Goal: Transaction & Acquisition: Obtain resource

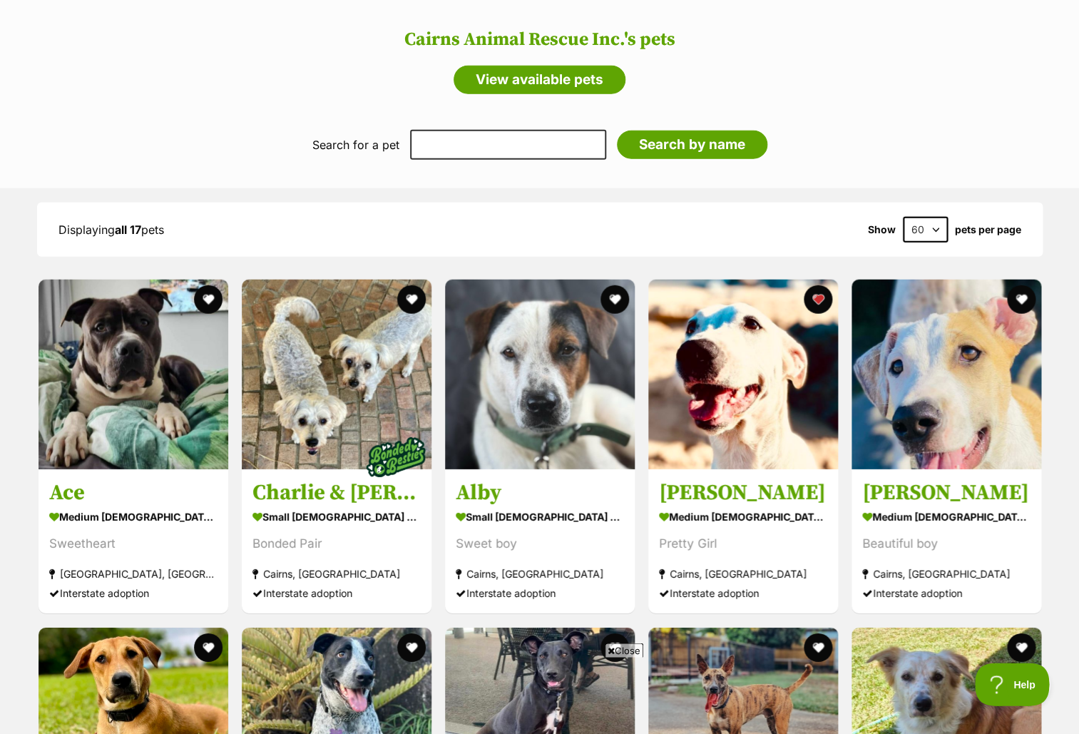
click at [260, 58] on header "Cairns Animal Rescue Inc.'s pets View available pets" at bounding box center [539, 45] width 1051 height 108
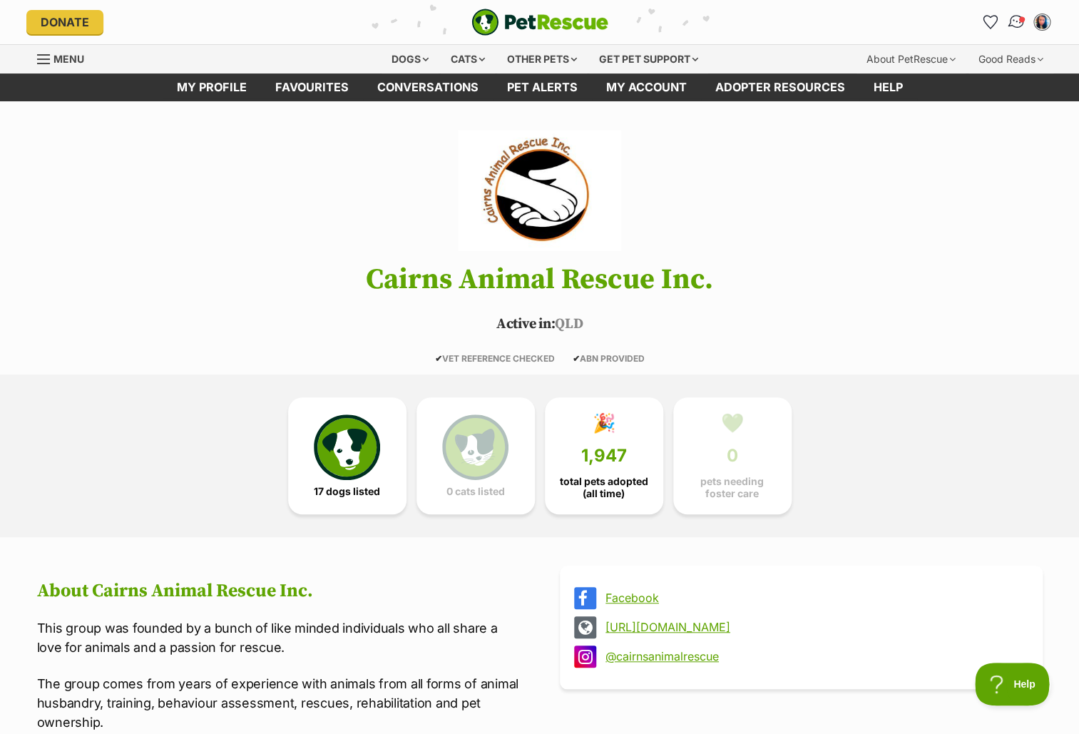
click at [1017, 18] on img "Conversations" at bounding box center [1015, 22] width 19 height 19
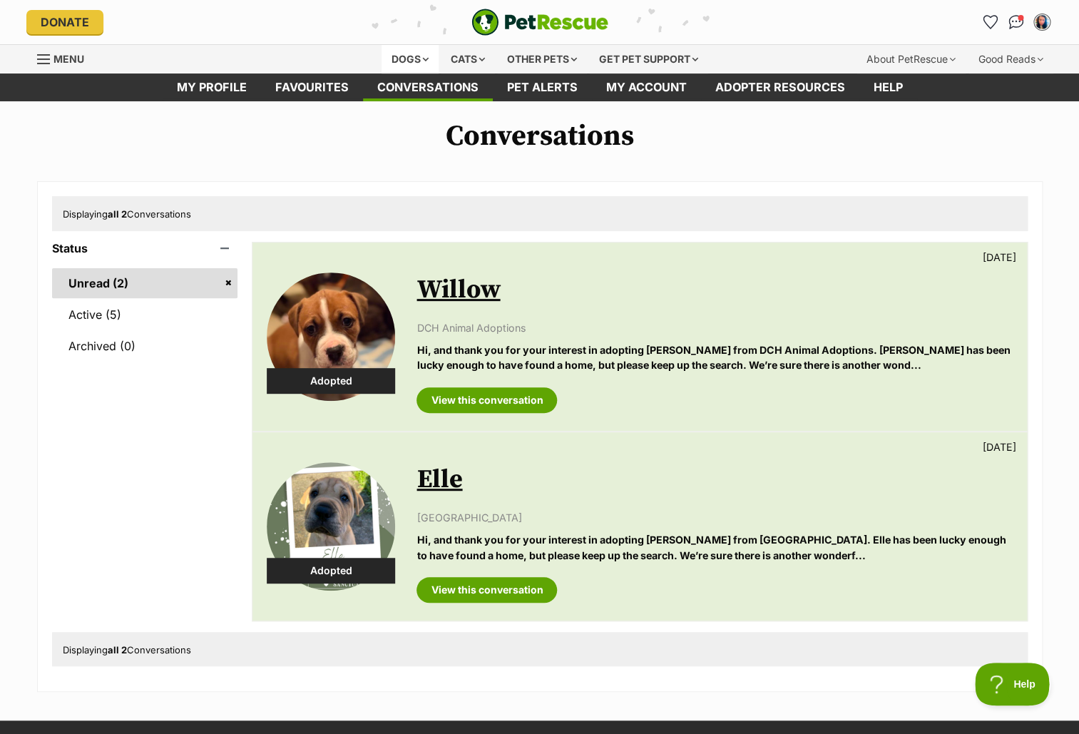
click at [399, 53] on div "Dogs" at bounding box center [410, 59] width 57 height 29
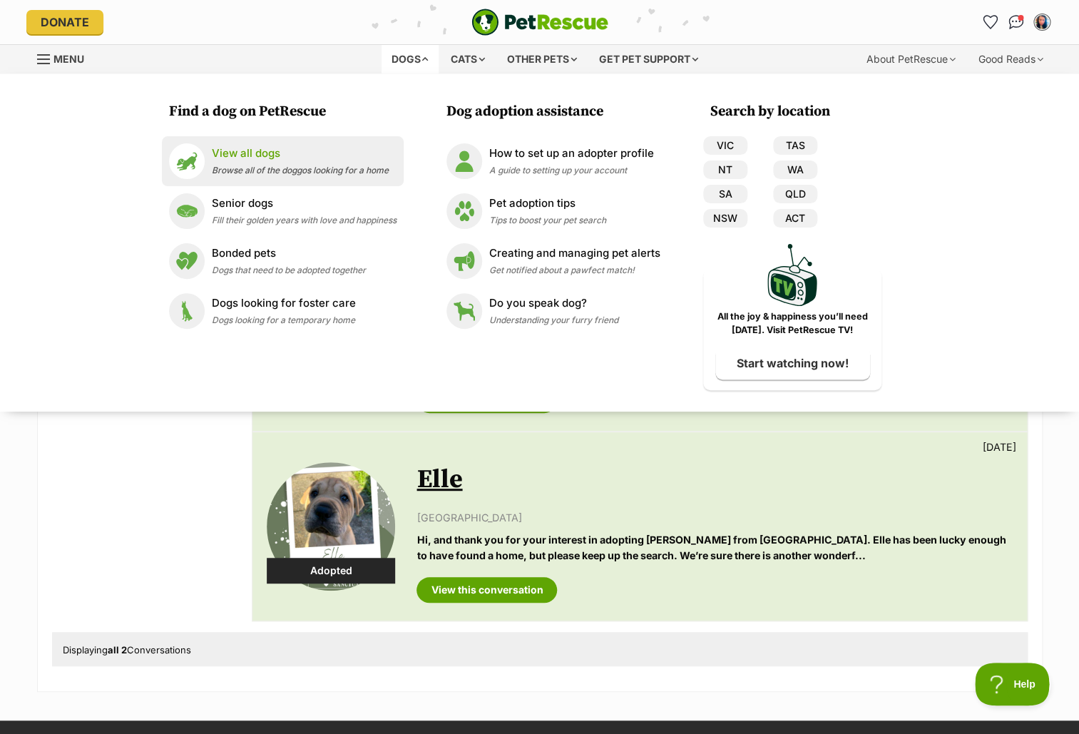
click at [250, 142] on li "View all dogs Browse all of the doggos looking for a home" at bounding box center [283, 161] width 242 height 50
click at [259, 150] on p "View all dogs" at bounding box center [300, 153] width 177 height 16
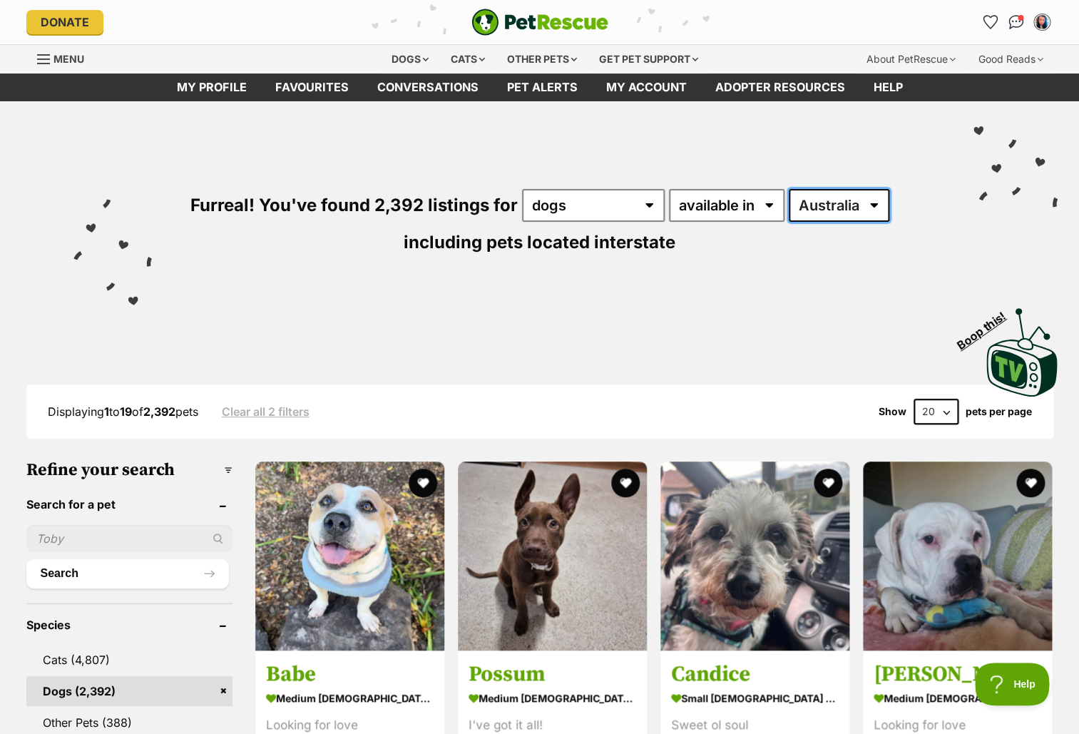
select select "ACT"
click option "ACT" at bounding box center [0, 0] width 0 height 0
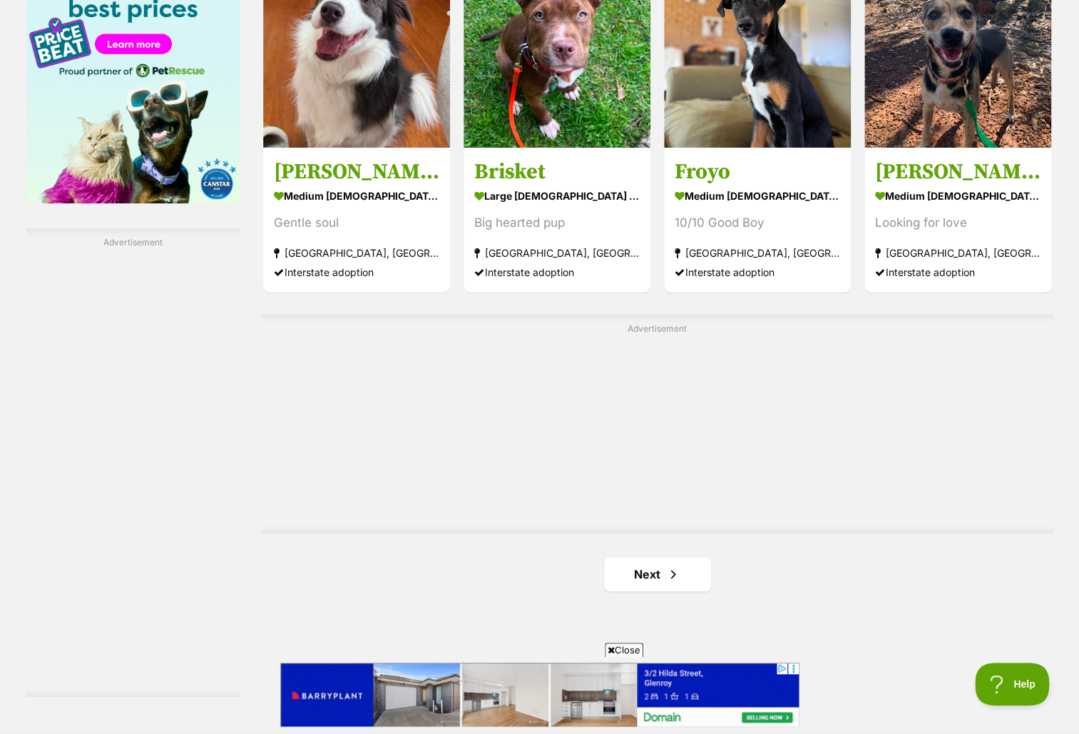
scroll to position [2320, 0]
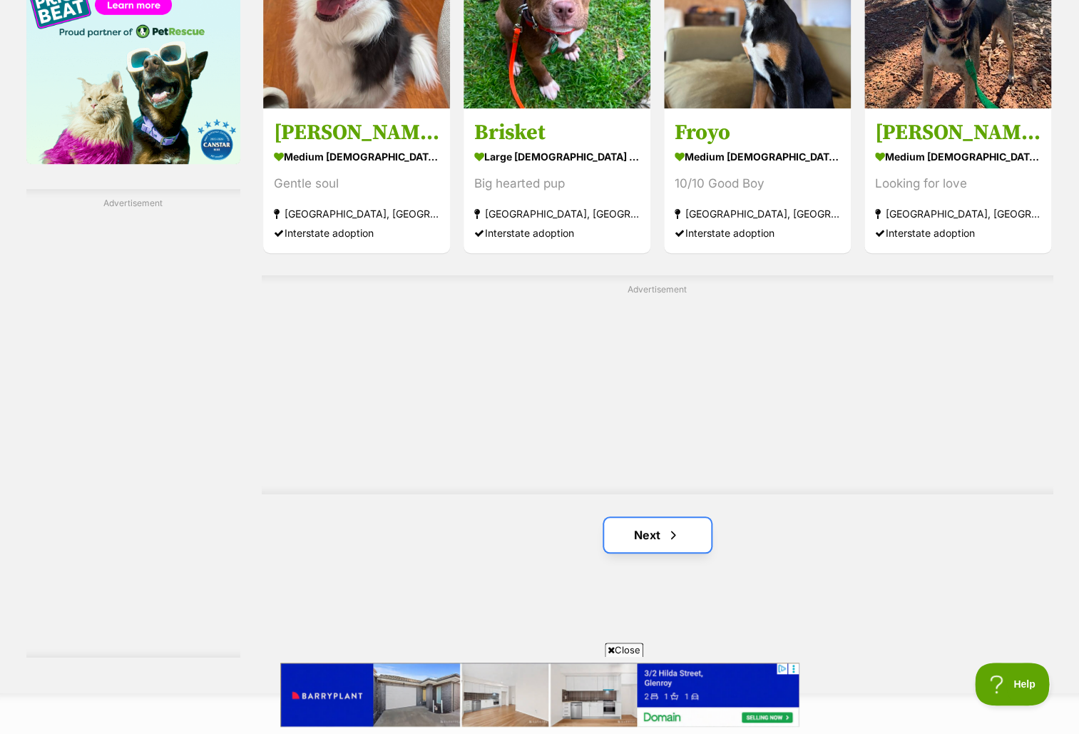
click at [648, 548] on link "Next" at bounding box center [657, 535] width 107 height 34
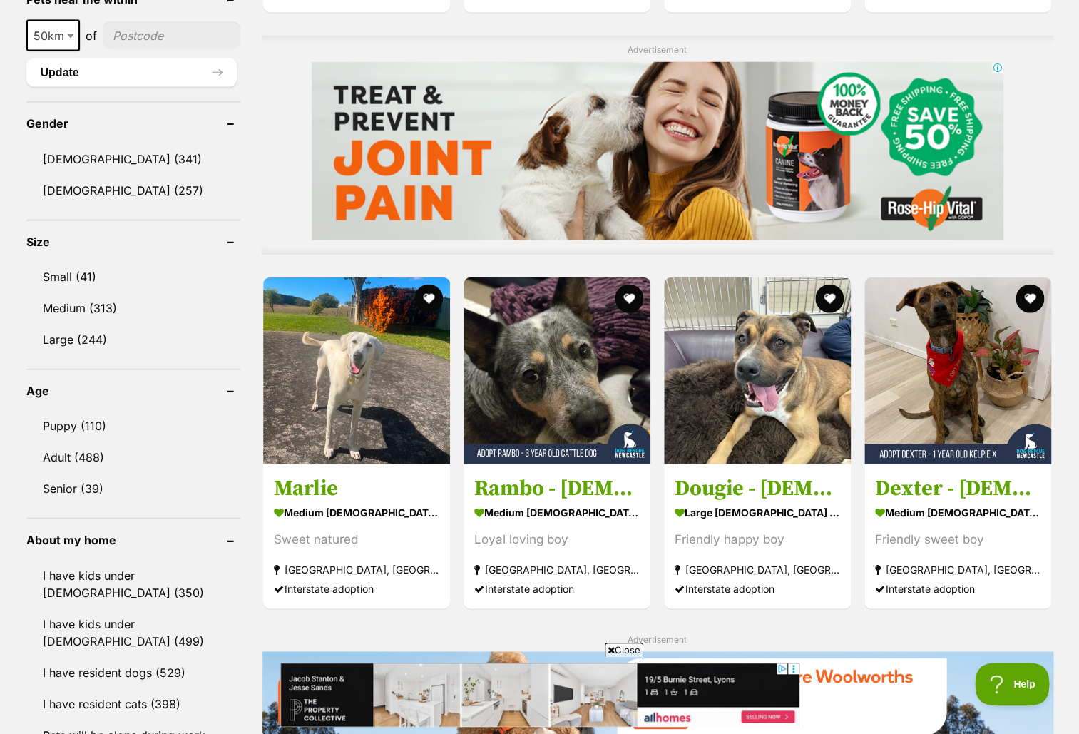
scroll to position [1127, 0]
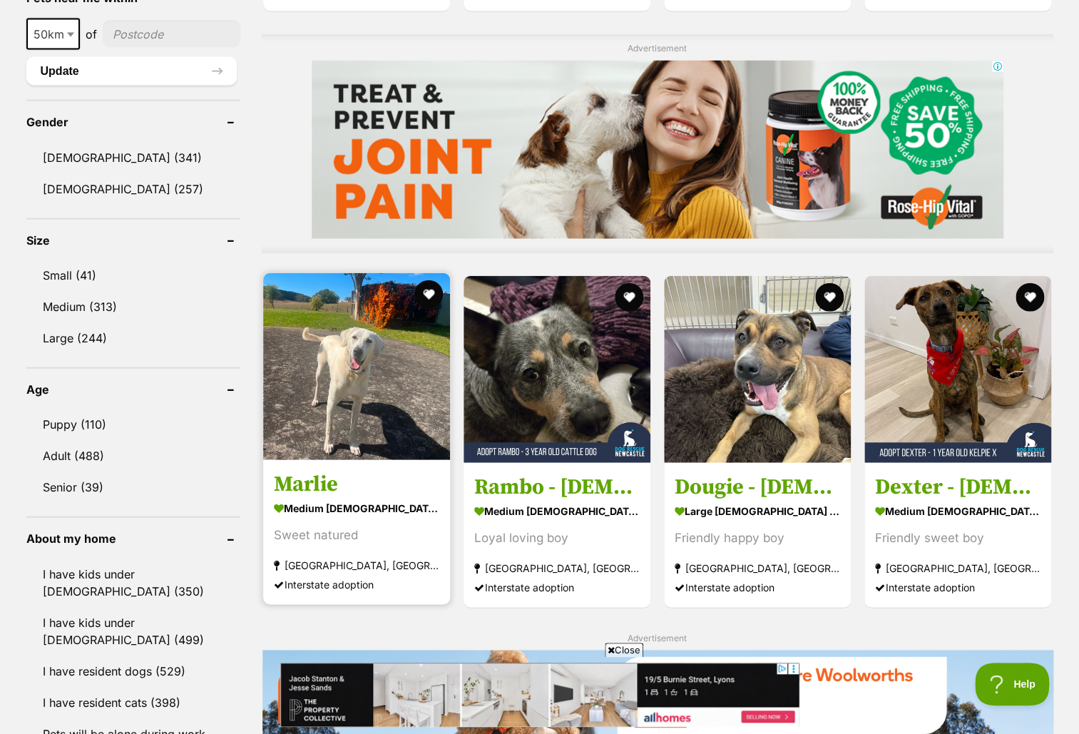
click at [374, 346] on img at bounding box center [356, 366] width 187 height 187
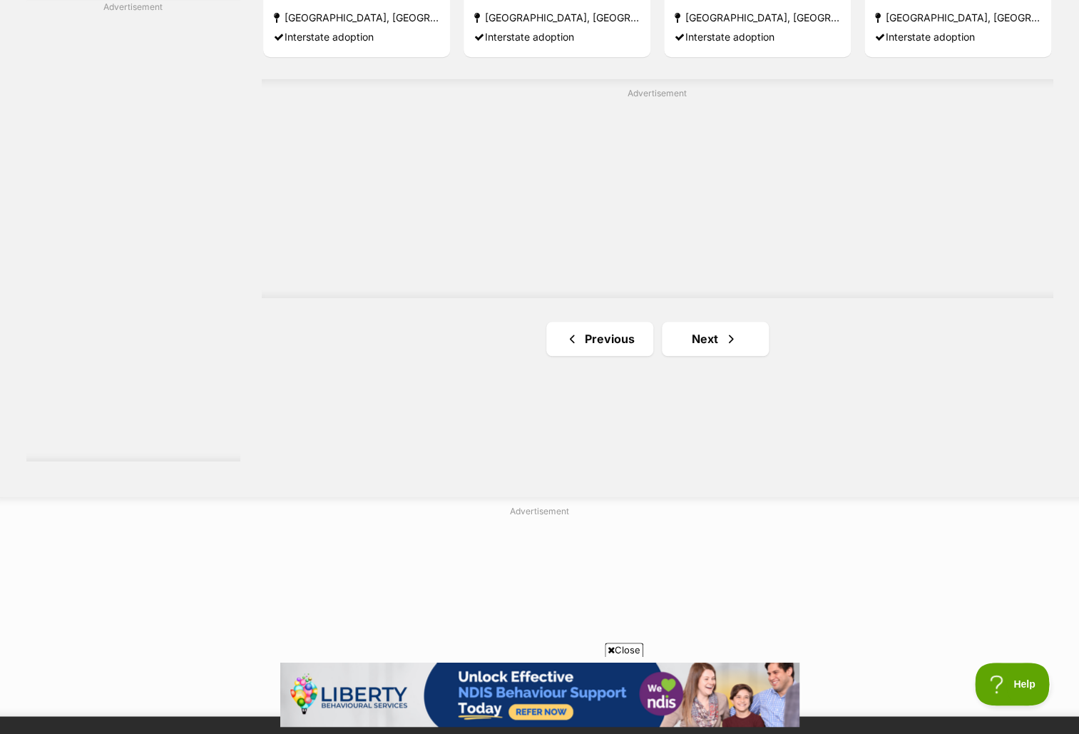
scroll to position [2541, 0]
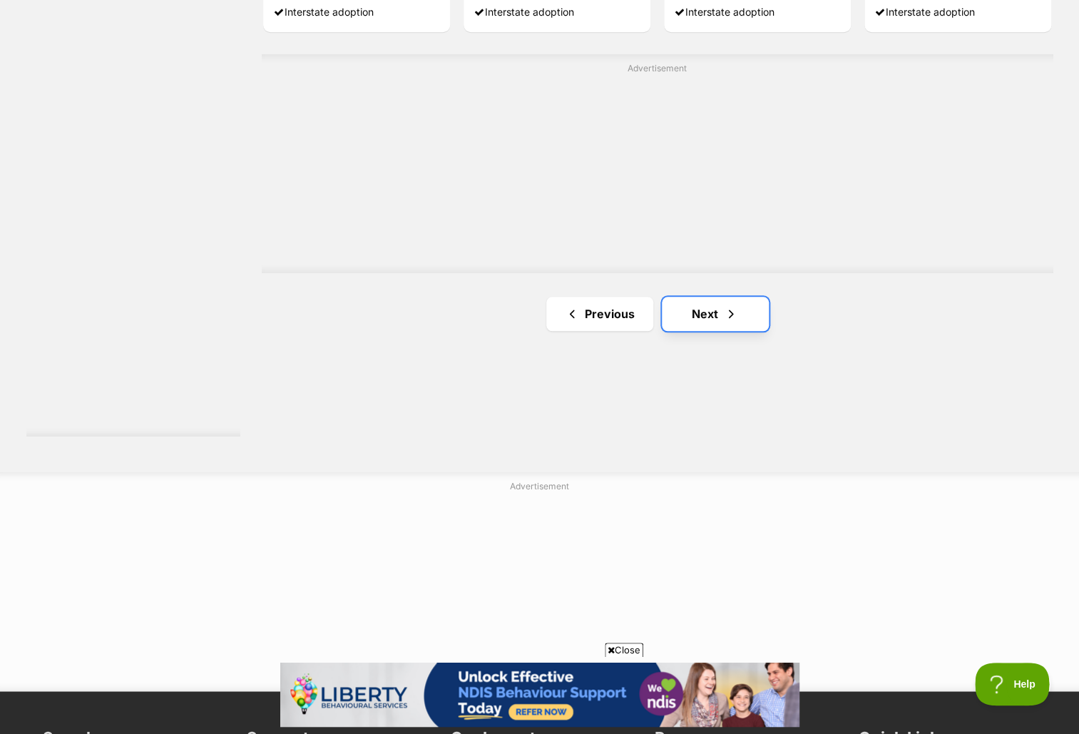
click at [683, 314] on link "Next" at bounding box center [715, 314] width 107 height 34
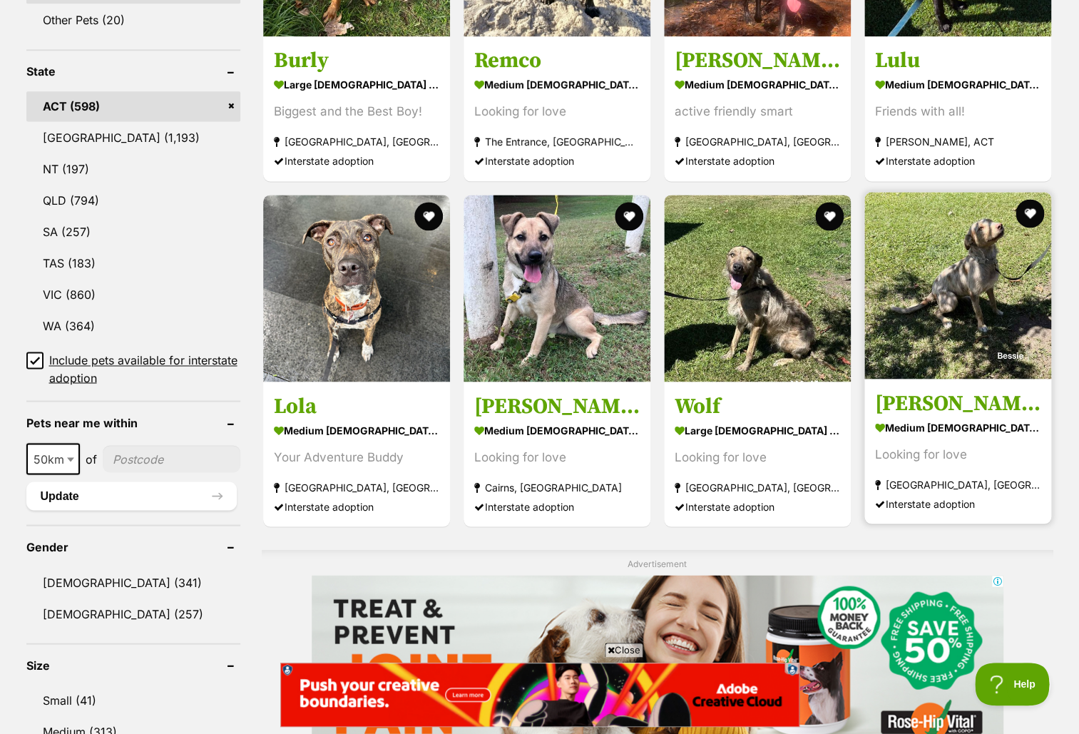
click at [963, 339] on img at bounding box center [957, 285] width 187 height 187
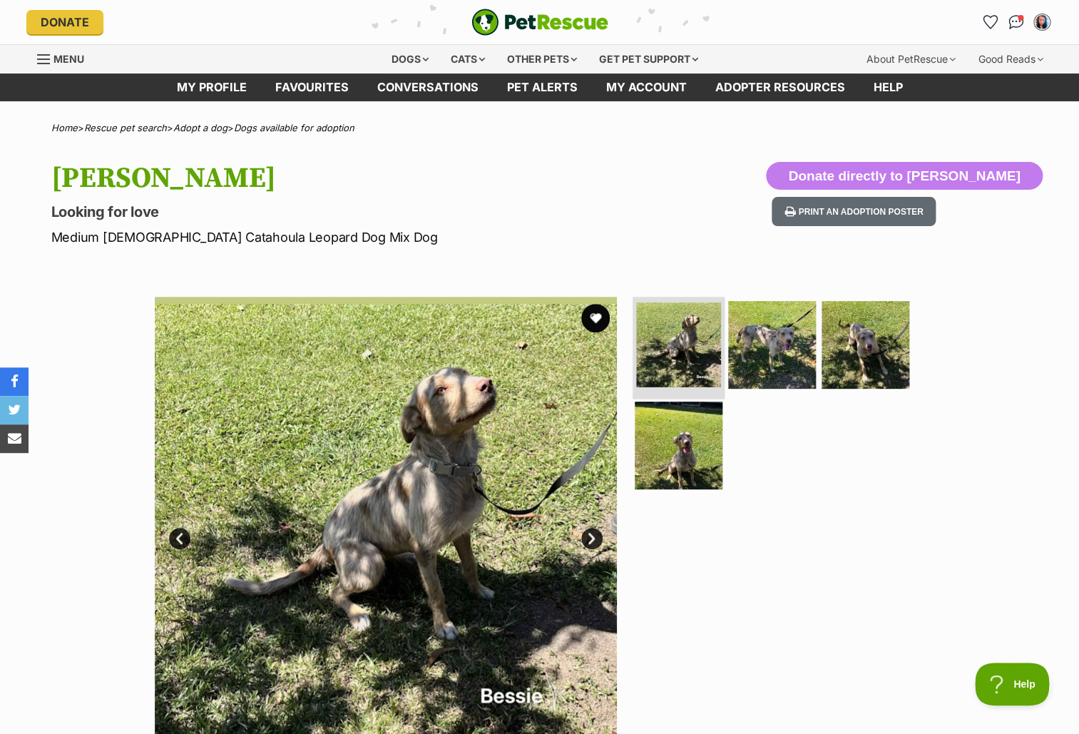
click at [658, 350] on img at bounding box center [678, 344] width 85 height 85
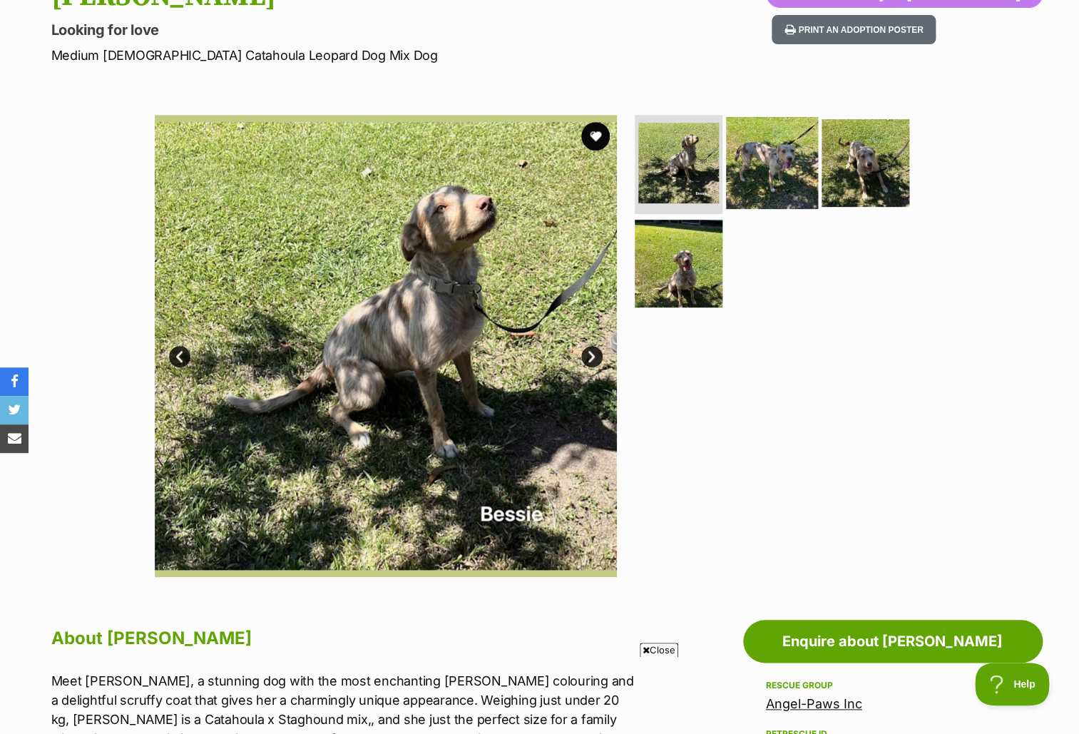
click at [773, 168] on img at bounding box center [772, 162] width 92 height 92
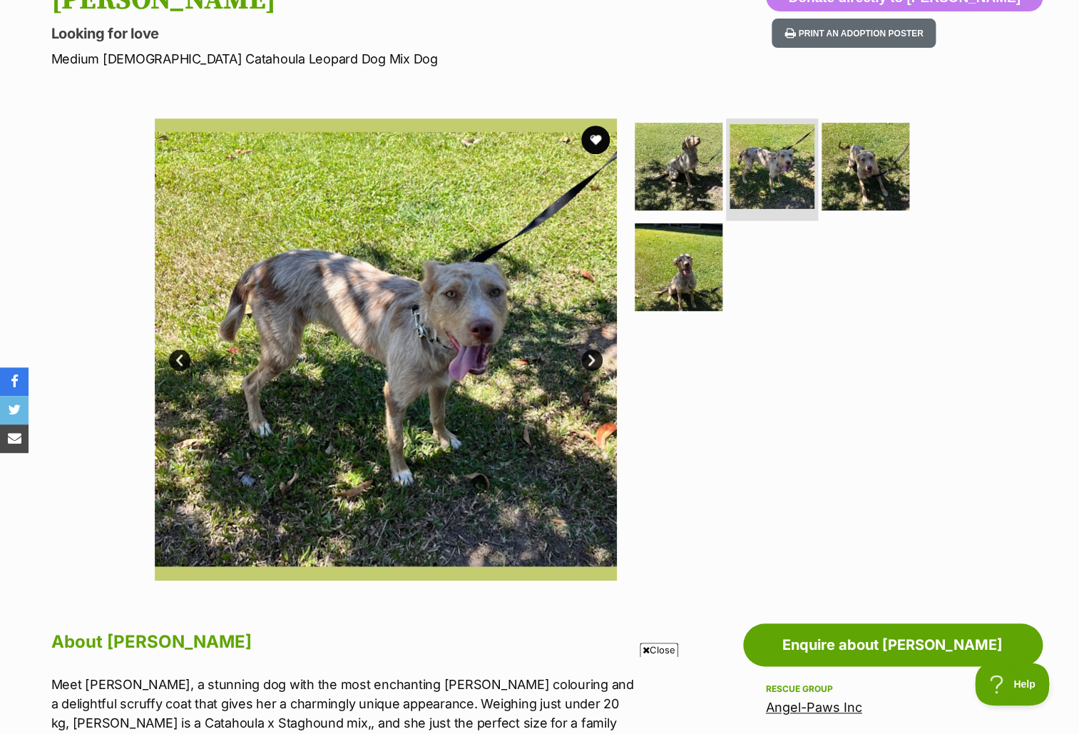
scroll to position [179, 0]
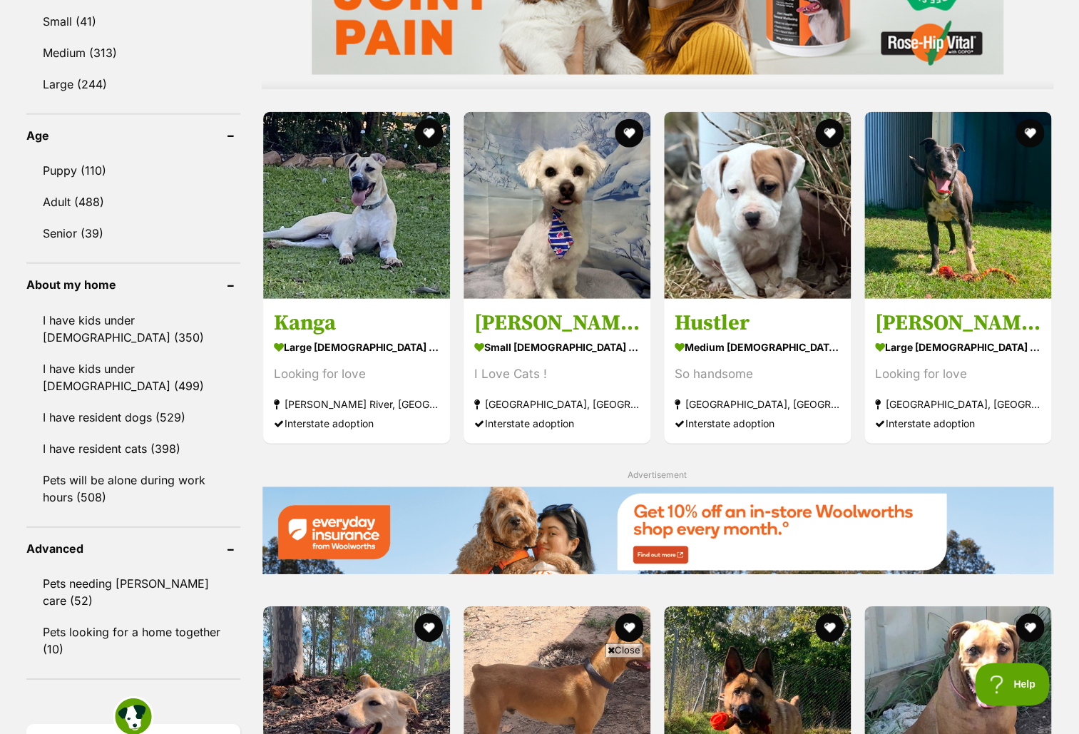
scroll to position [1384, 0]
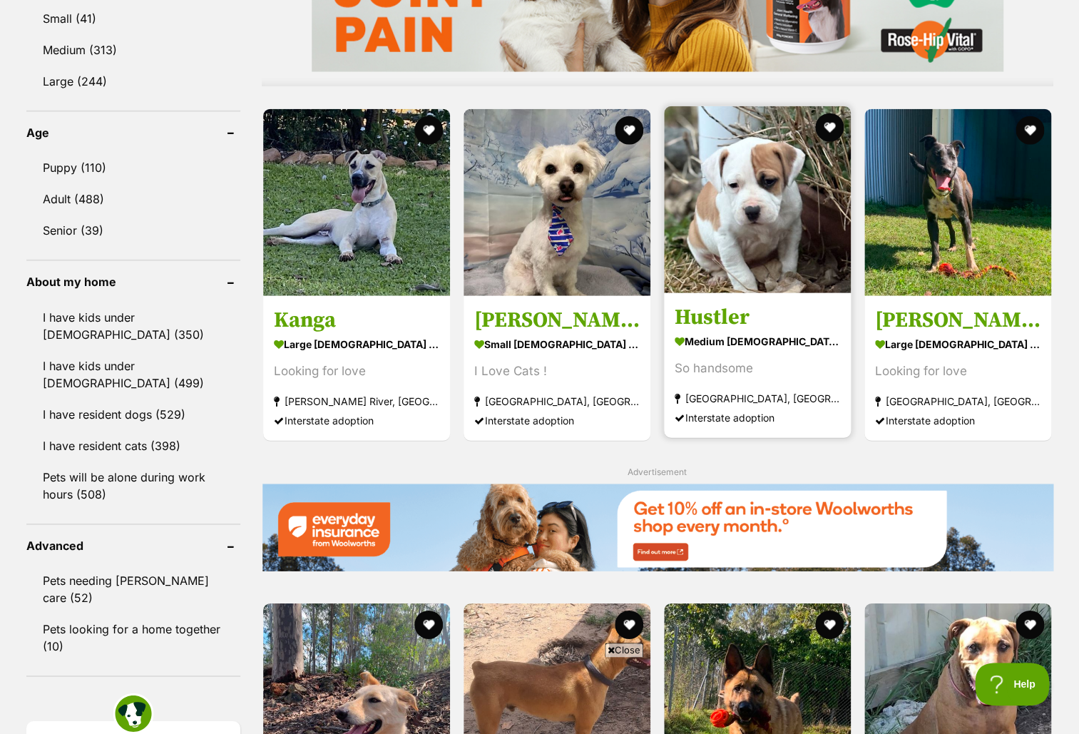
click at [755, 395] on section "medium male Dog So handsome Carrick, NSW Interstate adoption" at bounding box center [757, 379] width 165 height 96
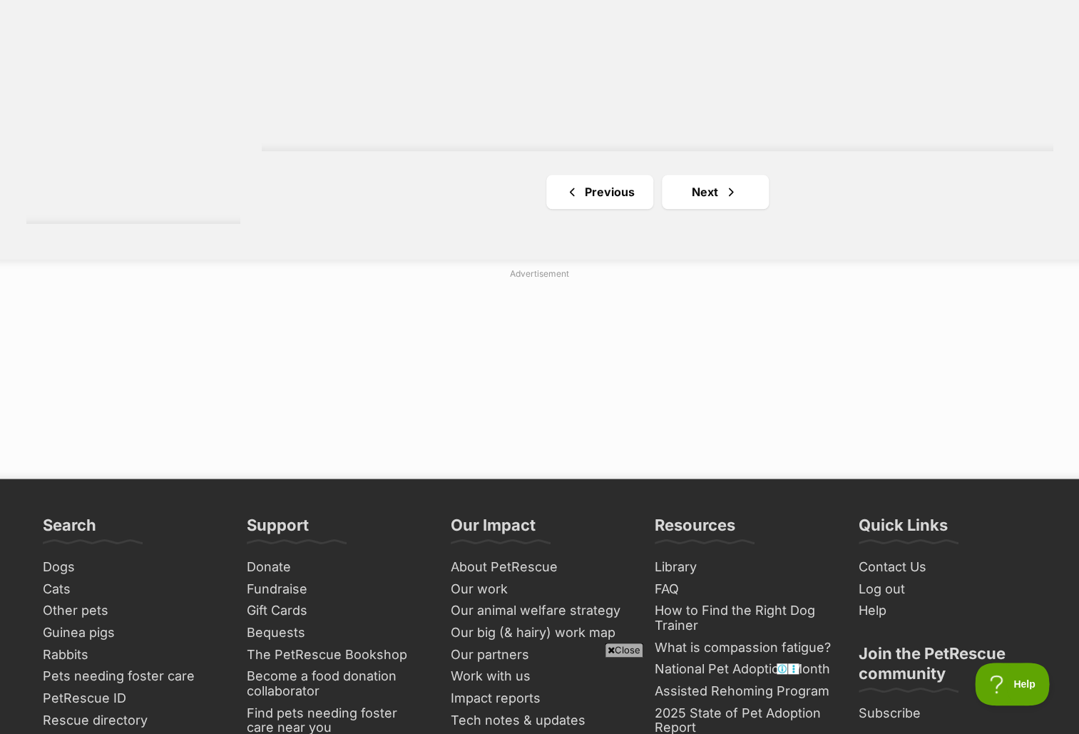
scroll to position [2758, 0]
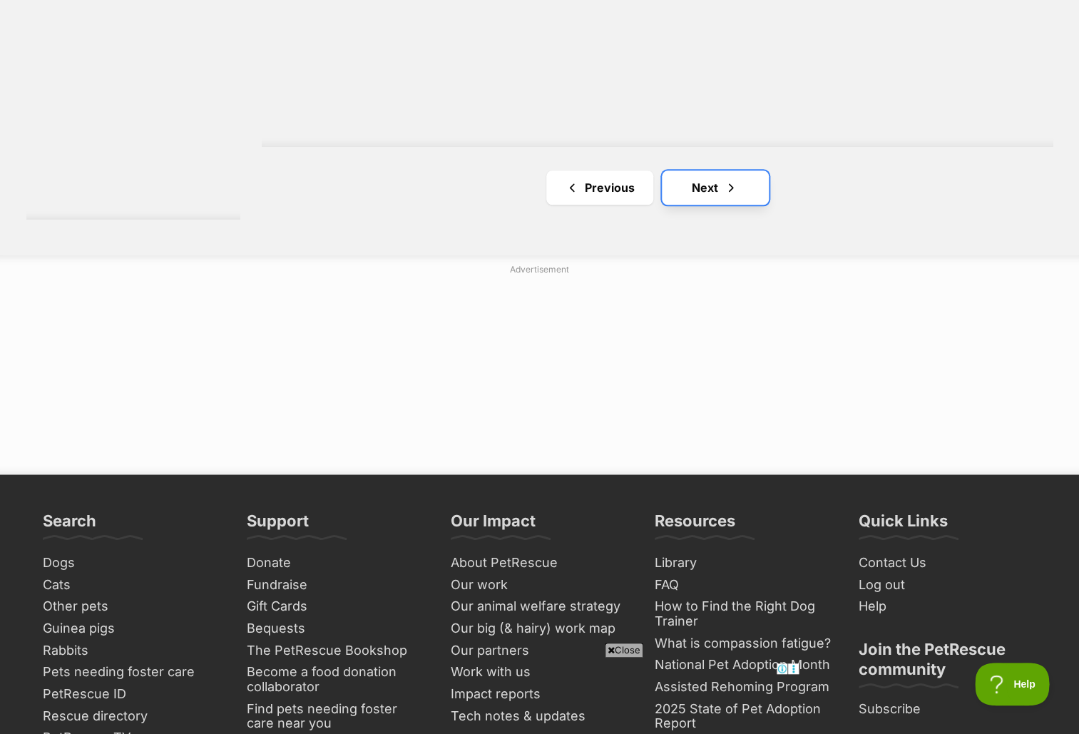
click at [716, 205] on link "Next" at bounding box center [715, 187] width 107 height 34
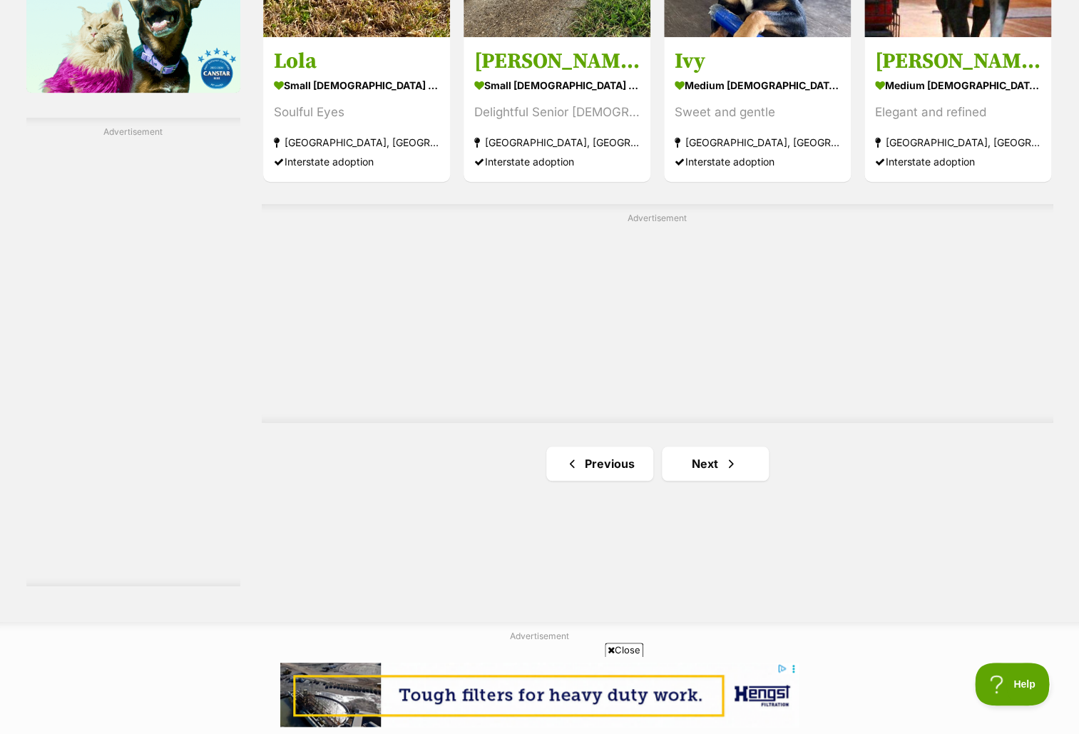
scroll to position [2415, 0]
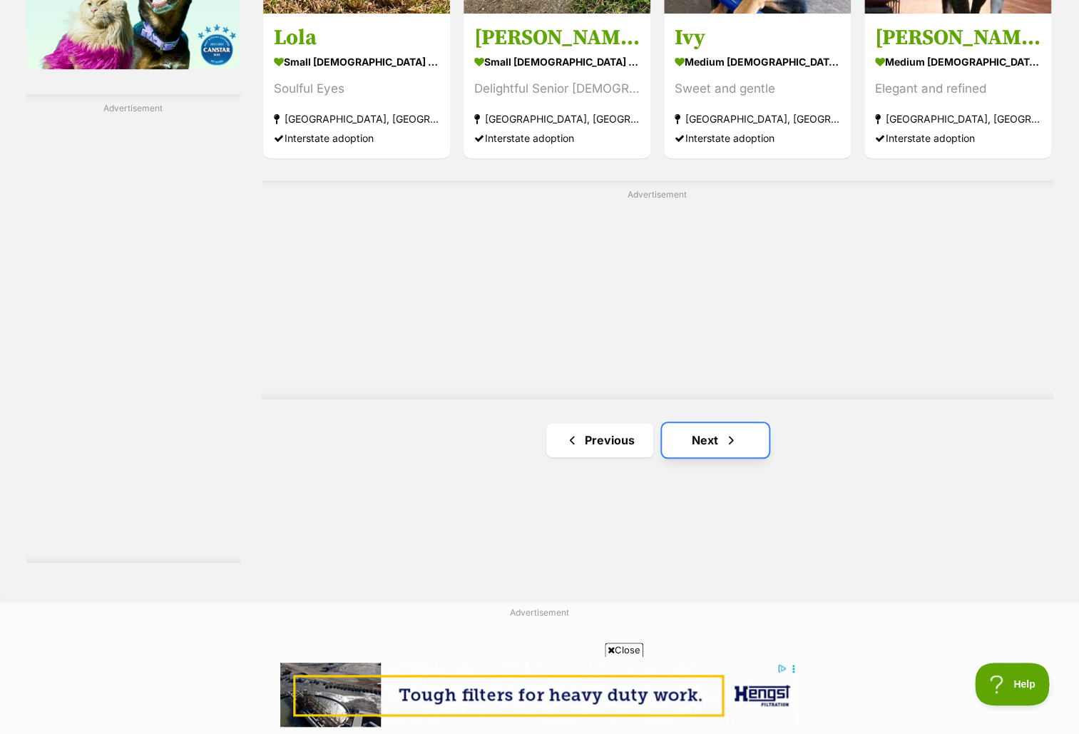
click at [755, 450] on link "Next" at bounding box center [715, 440] width 107 height 34
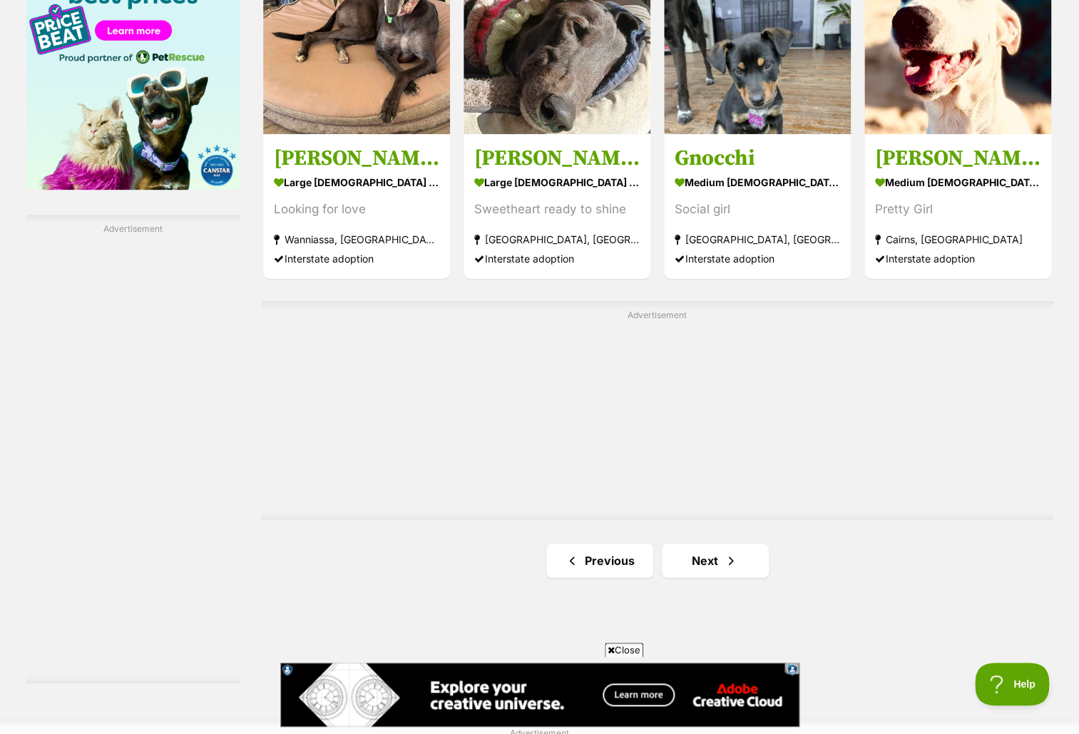
scroll to position [2301, 0]
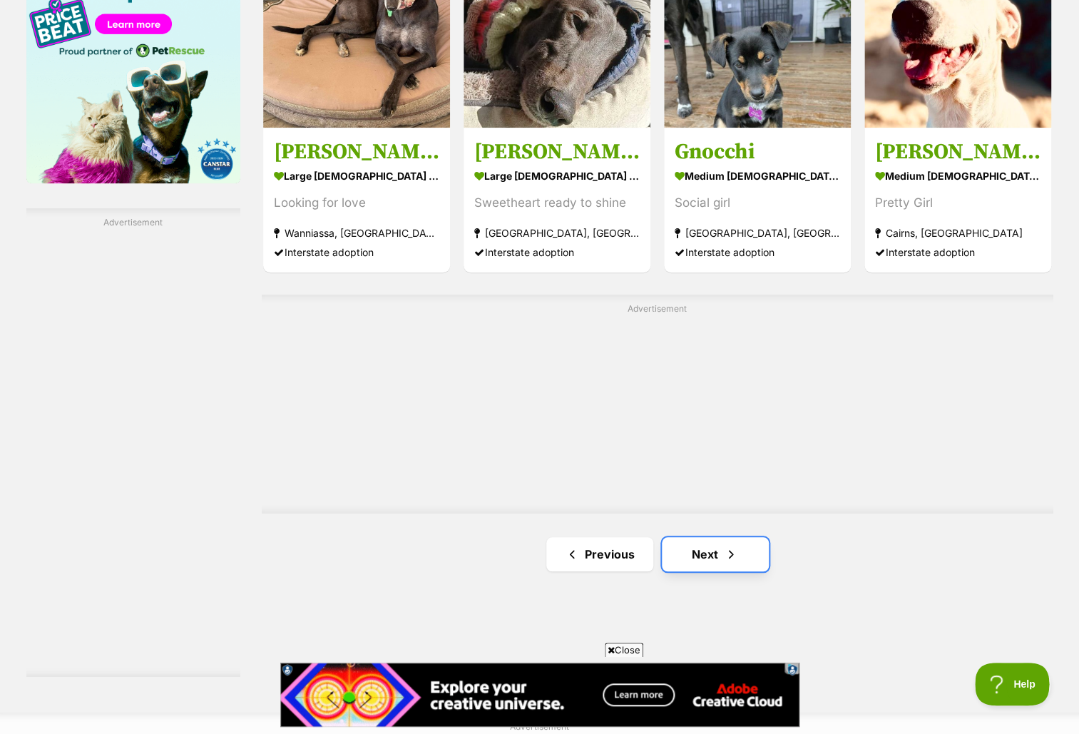
click at [735, 561] on span "Next page" at bounding box center [731, 554] width 14 height 17
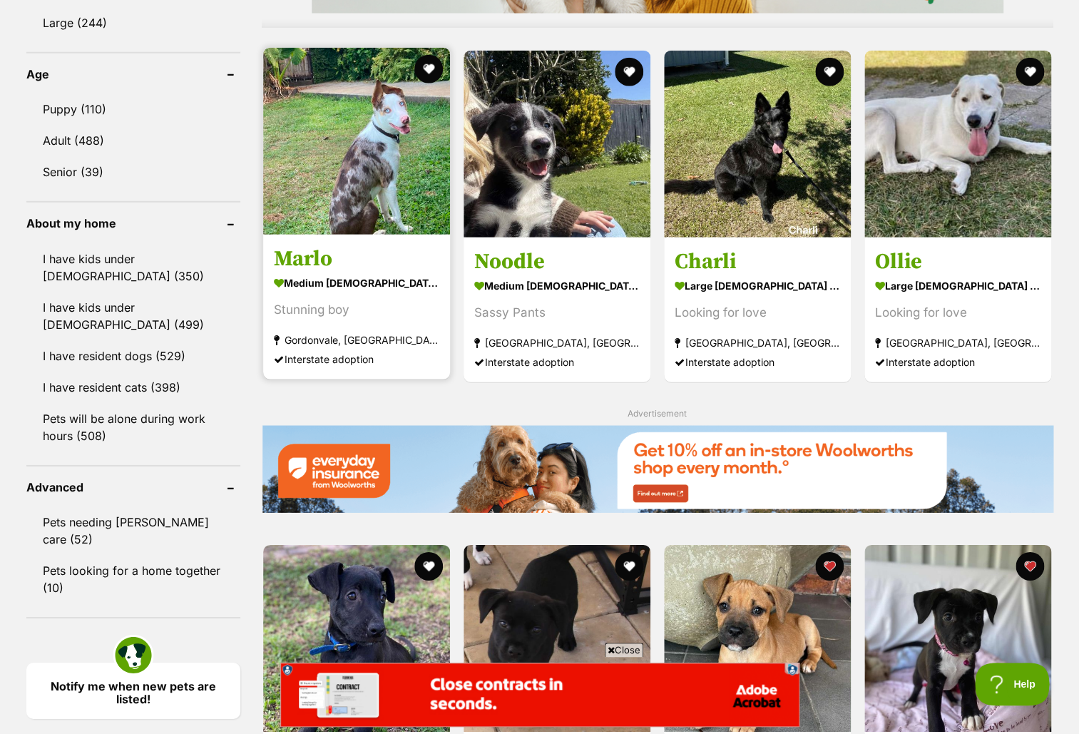
scroll to position [1446, 0]
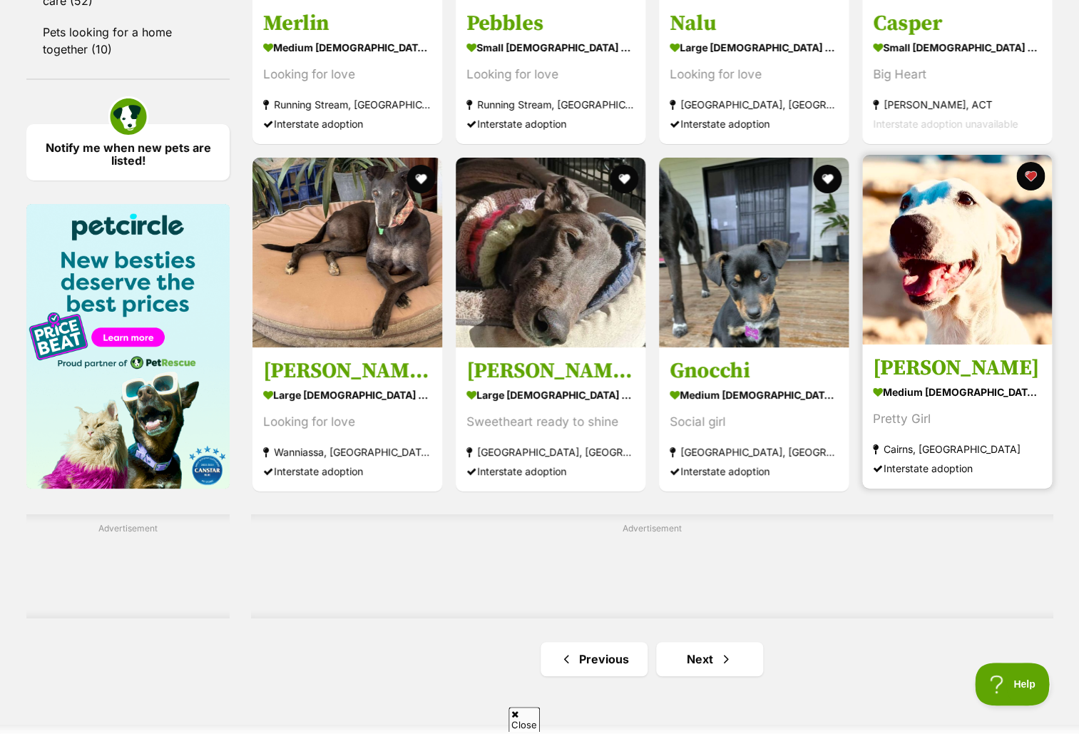
click at [968, 228] on img at bounding box center [957, 250] width 190 height 190
